Goal: Task Accomplishment & Management: Use online tool/utility

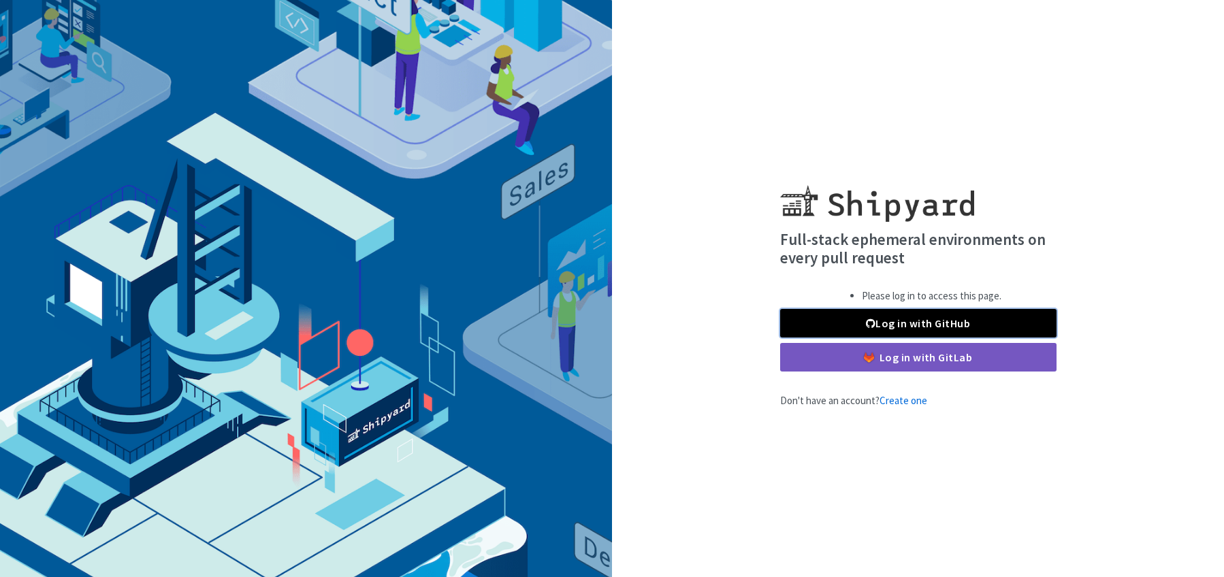
click at [940, 323] on link "Log in with GitHub" at bounding box center [918, 323] width 276 height 29
click at [914, 321] on link "Log in with GitHub" at bounding box center [918, 323] width 276 height 29
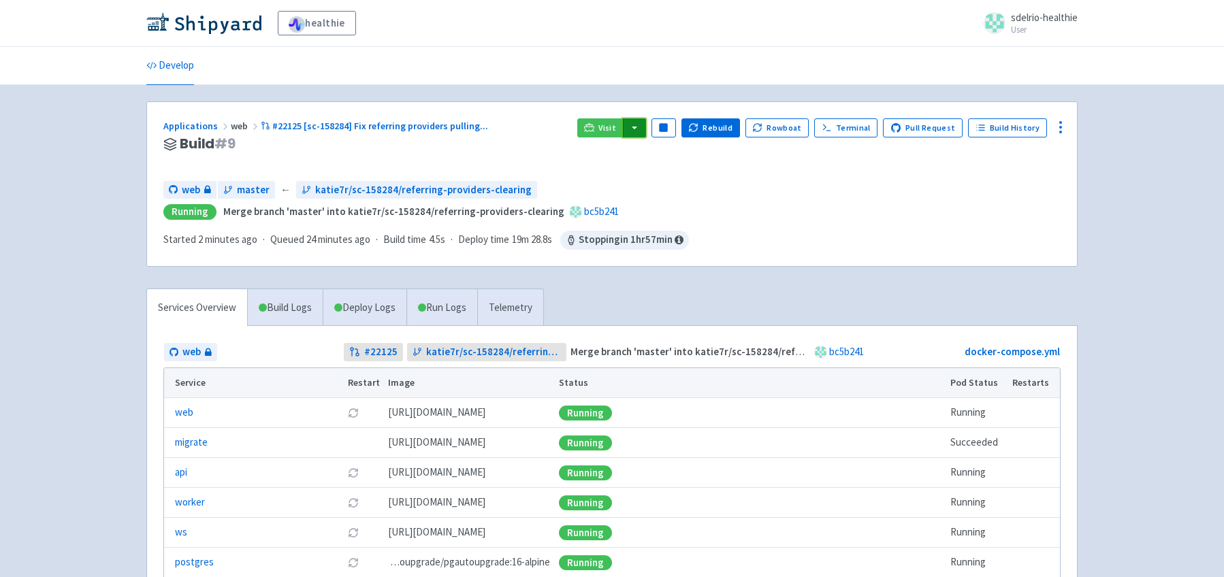
click at [646, 128] on button "button" at bounding box center [634, 127] width 23 height 19
click at [682, 171] on link "web (web)" at bounding box center [661, 175] width 78 height 21
